Goal: Navigation & Orientation: Find specific page/section

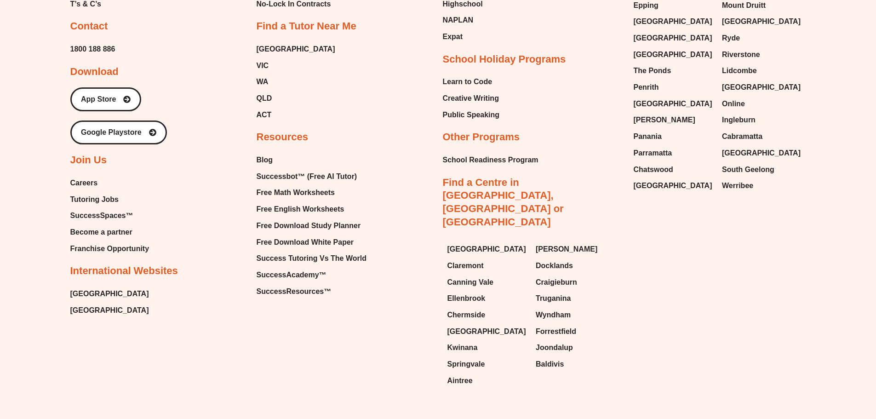
scroll to position [4178, 0]
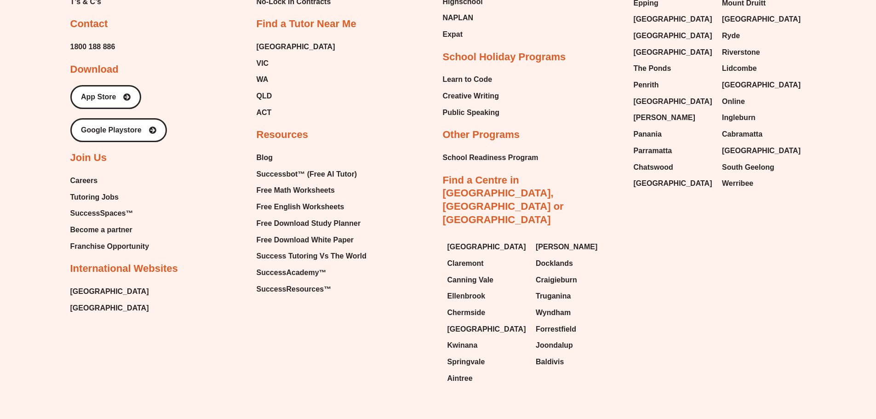
click at [88, 240] on span "Franchise Opportunity" at bounding box center [109, 247] width 79 height 14
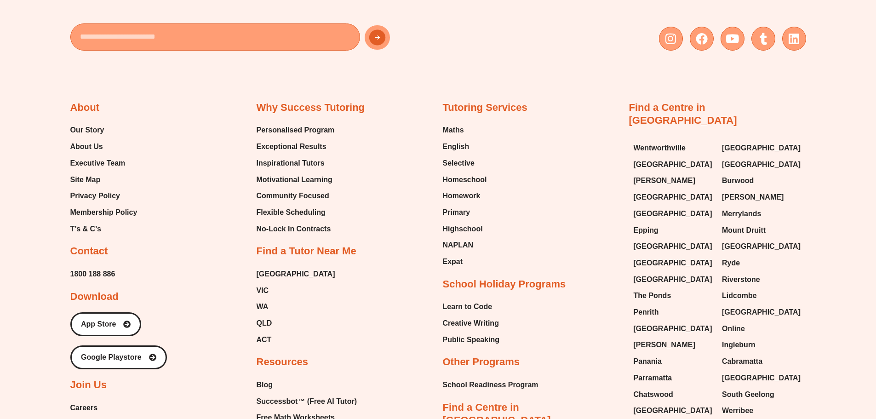
scroll to position [3948, 0]
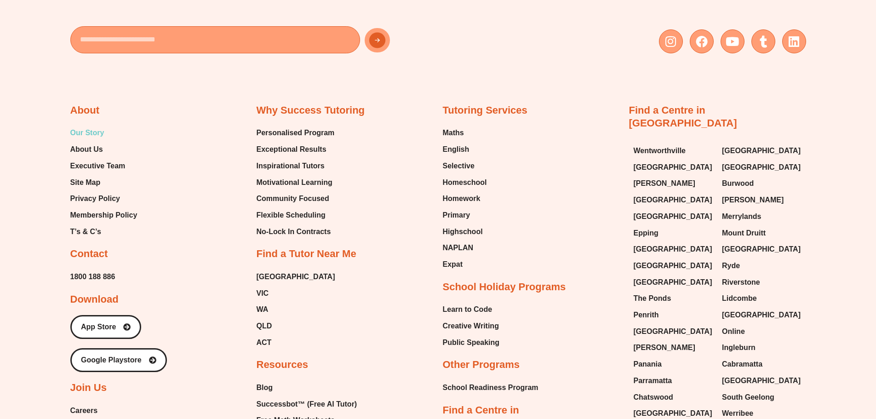
click at [93, 126] on span "Our Story" at bounding box center [87, 133] width 34 height 14
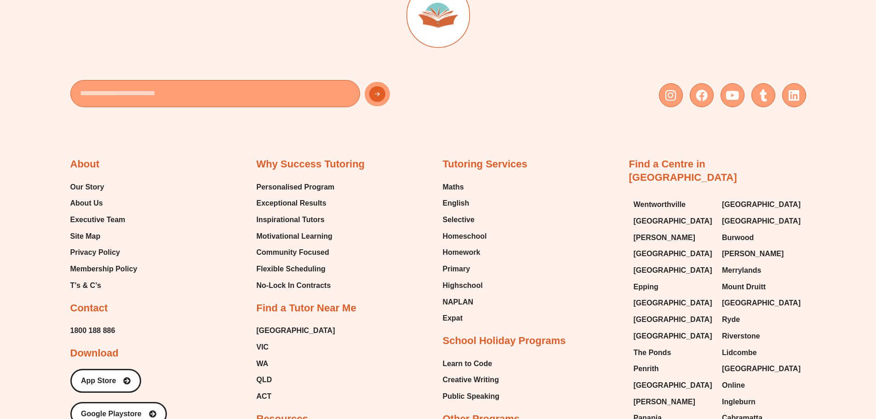
scroll to position [1241, 0]
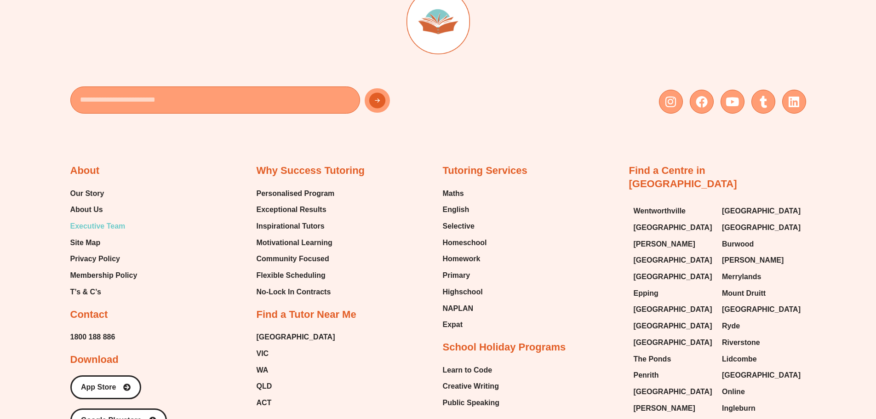
click at [111, 226] on span "Executive Team" at bounding box center [97, 226] width 55 height 14
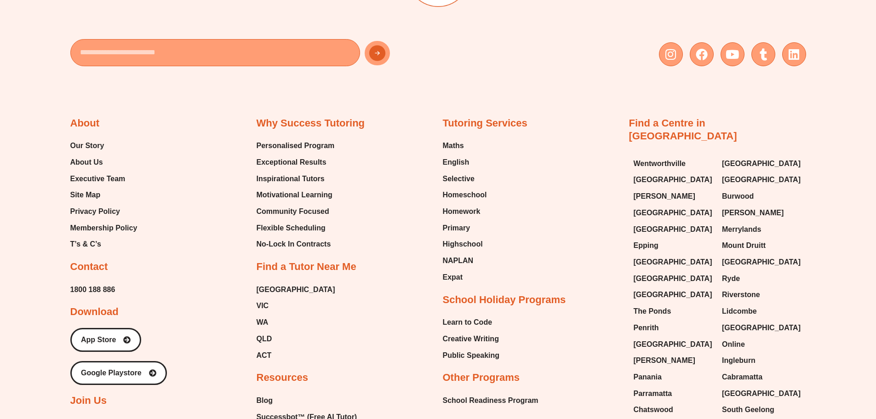
scroll to position [2473, 0]
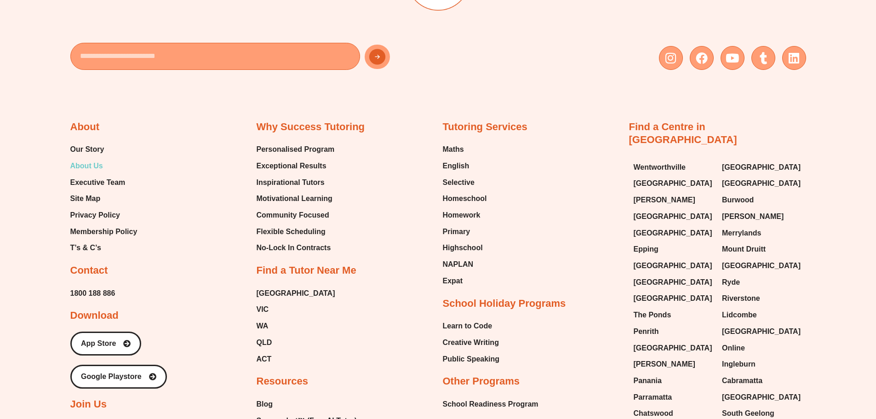
click at [78, 166] on span "About Us" at bounding box center [86, 166] width 33 height 14
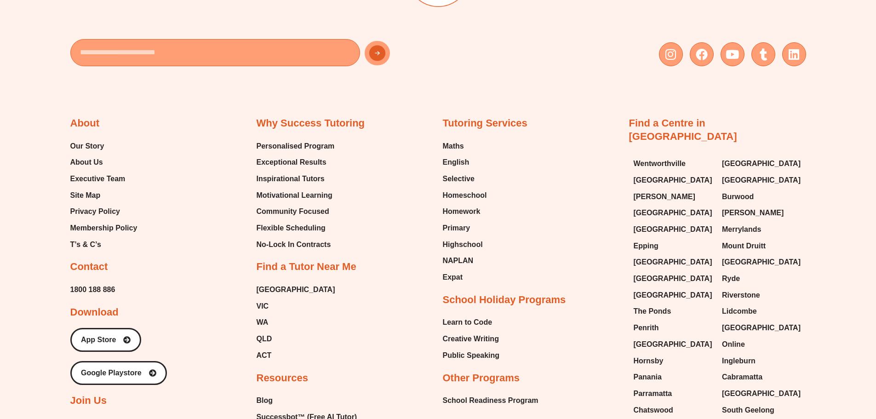
scroll to position [2064, 0]
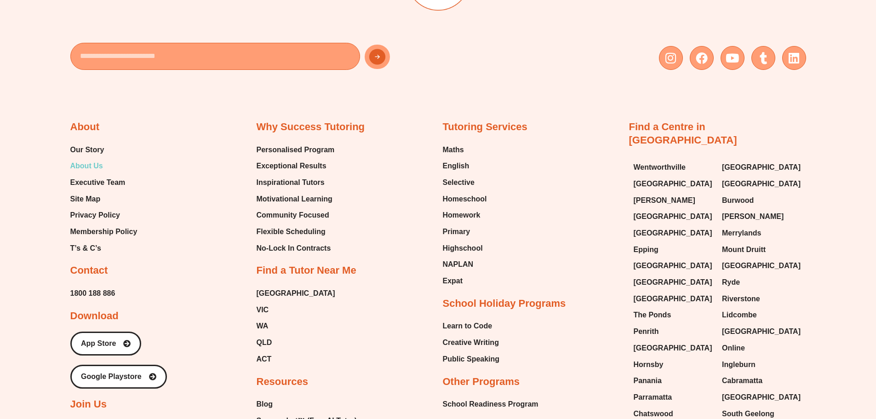
click at [79, 164] on span "About Us" at bounding box center [86, 166] width 33 height 14
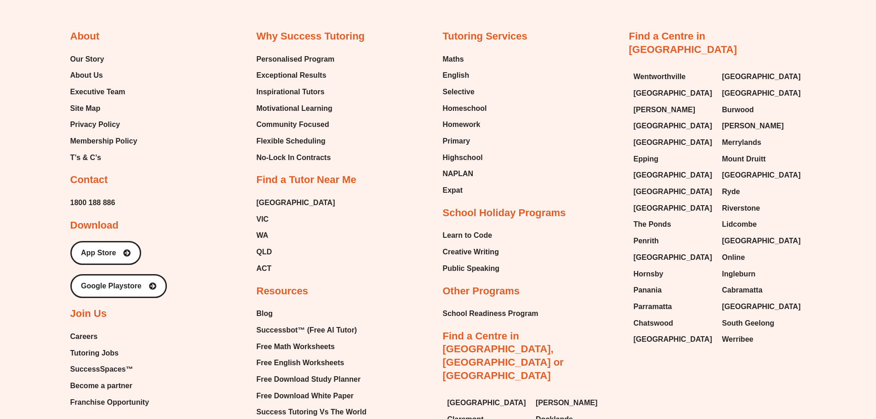
scroll to position [2156, 0]
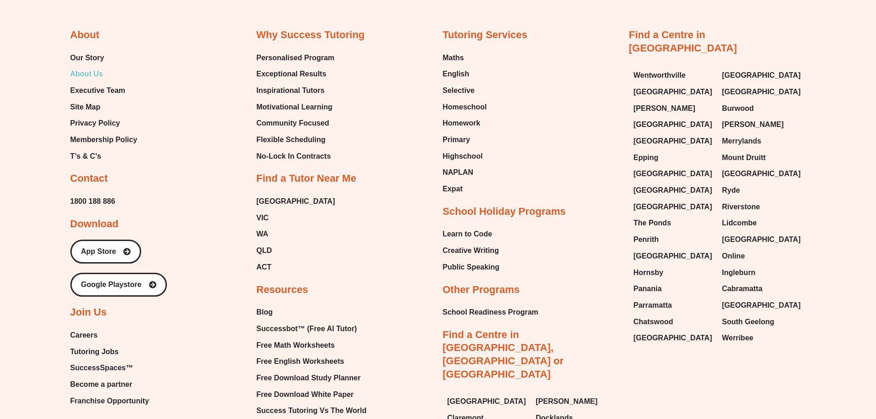
click at [87, 72] on span "About Us" at bounding box center [86, 74] width 33 height 14
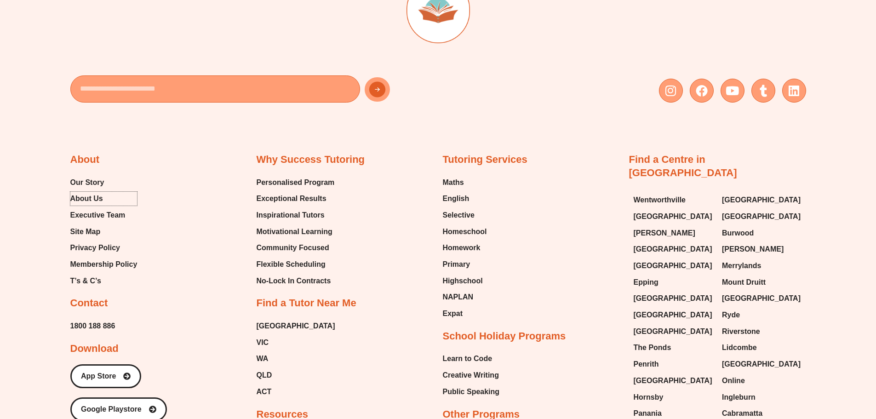
scroll to position [2018, 0]
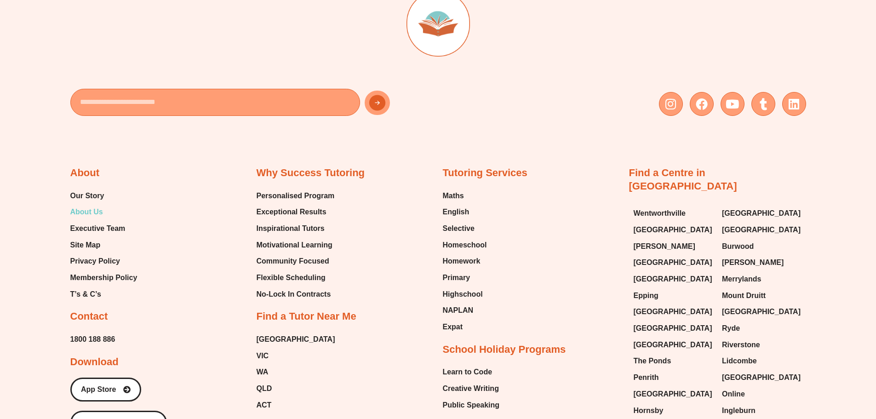
click at [94, 211] on span "About Us" at bounding box center [86, 212] width 33 height 14
click at [83, 193] on span "Our Story" at bounding box center [87, 196] width 34 height 14
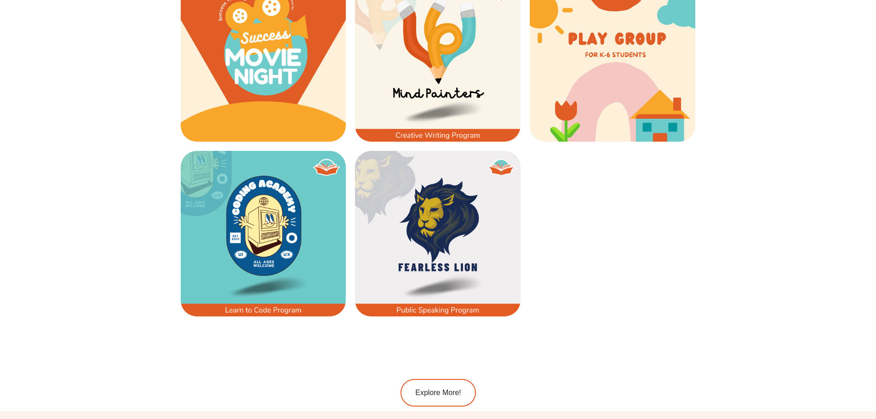
scroll to position [1559, 0]
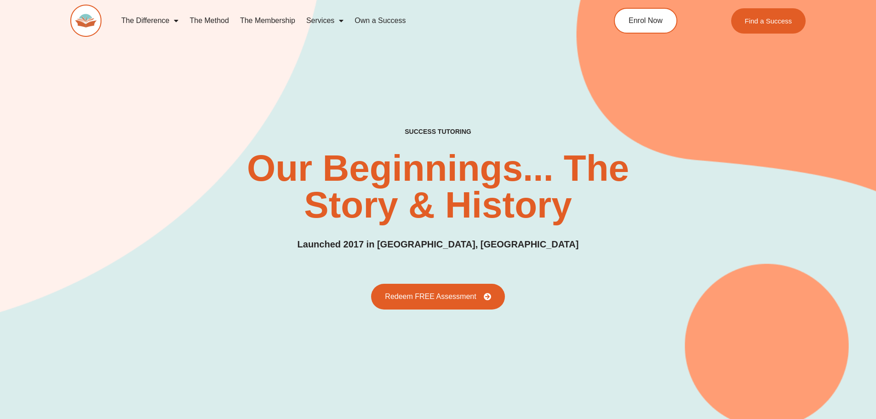
click at [92, 23] on img at bounding box center [85, 21] width 31 height 32
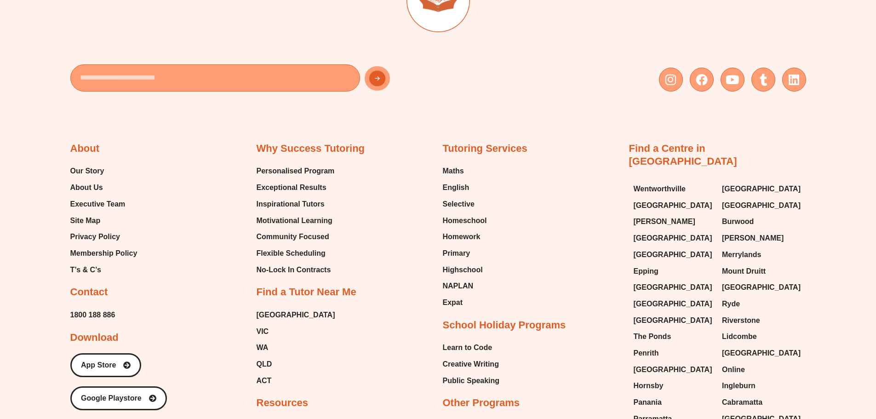
scroll to position [3856, 0]
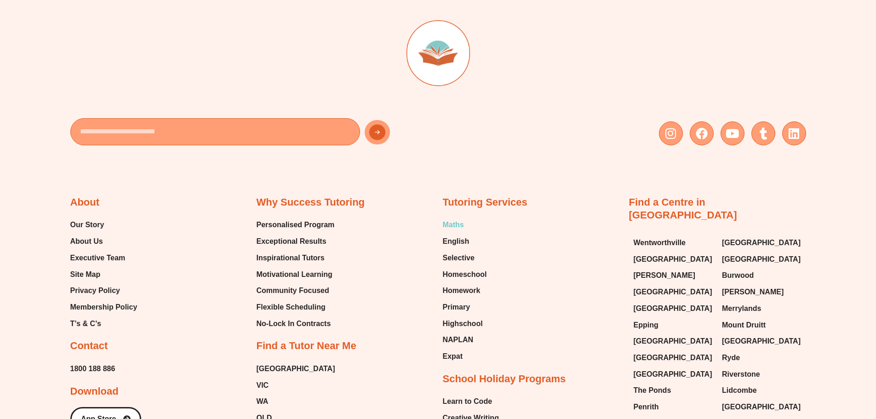
click at [453, 218] on span "Maths" at bounding box center [453, 225] width 21 height 14
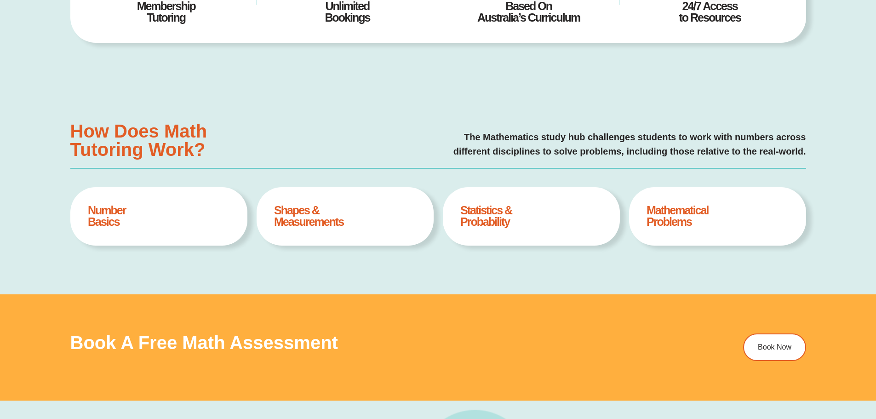
scroll to position [366, 0]
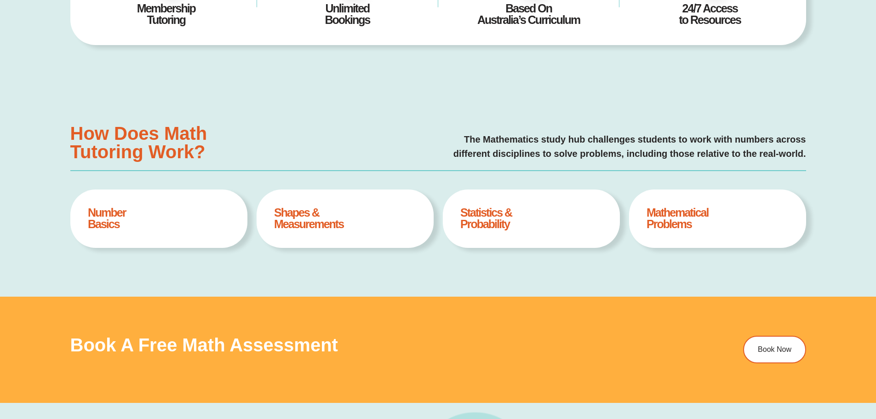
type input "*"
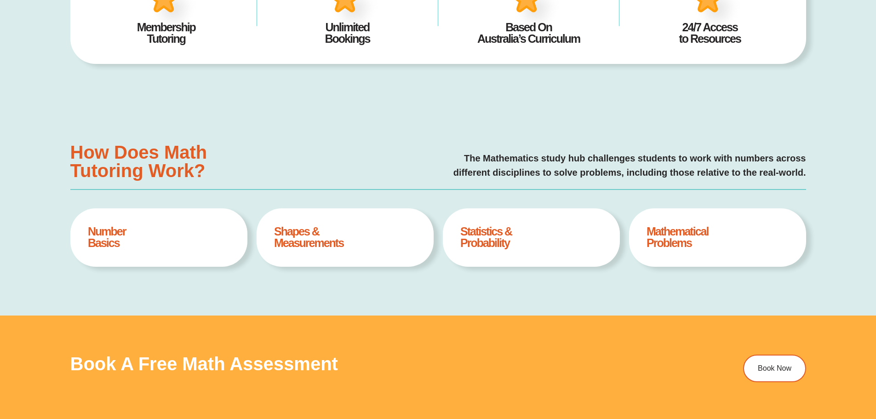
scroll to position [0, 0]
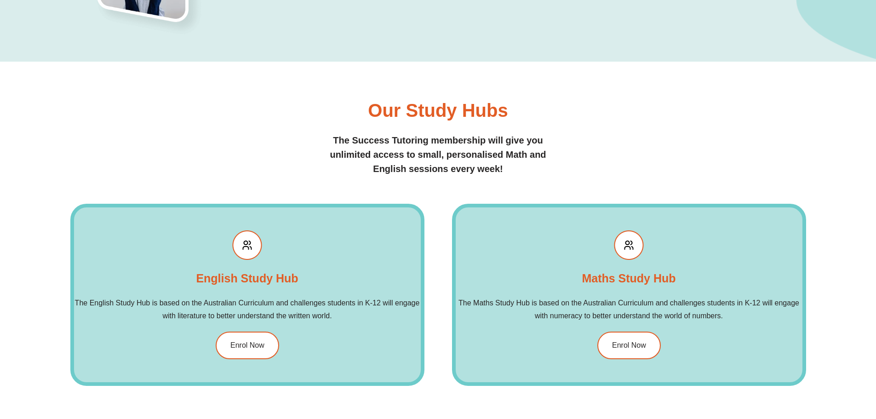
scroll to position [1033, 0]
